Goal: Transaction & Acquisition: Purchase product/service

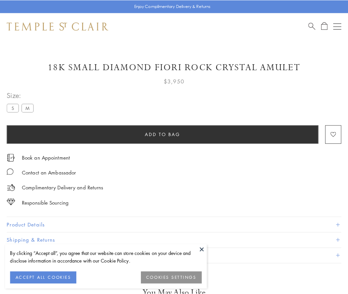
scroll to position [39, 0]
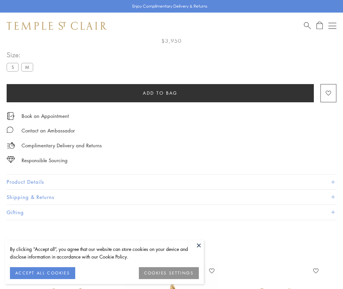
click at [160, 93] on span "Add to bag" at bounding box center [160, 92] width 35 height 7
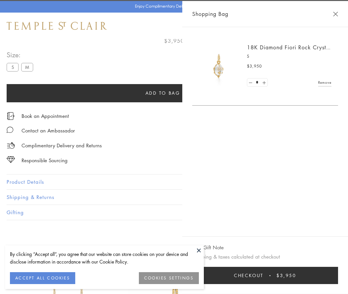
click at [263, 275] on span "Checkout" at bounding box center [248, 275] width 29 height 7
